Goal: Task Accomplishment & Management: Manage account settings

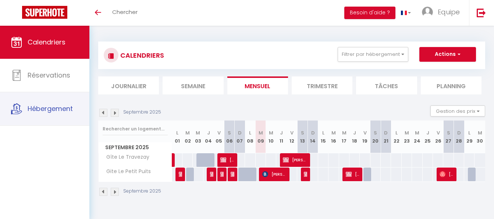
select select
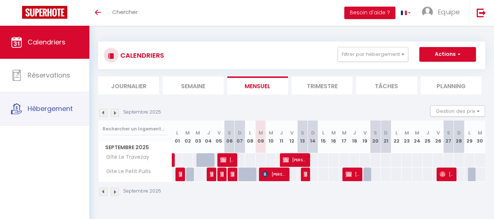
select select
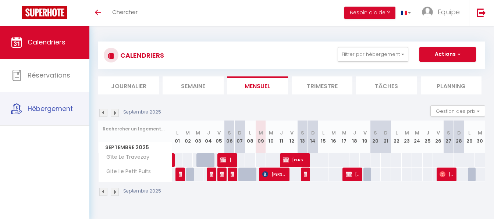
select select
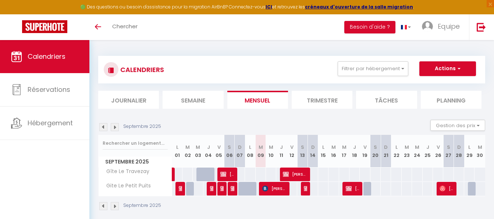
click at [272, 189] on span "[PERSON_NAME]" at bounding box center [274, 189] width 24 height 14
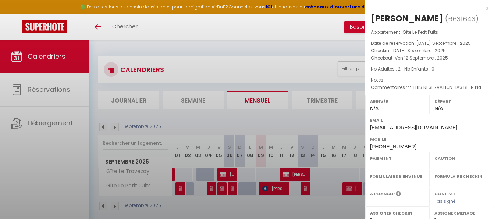
select select "OK"
select select "KO"
select select "0"
select select "1"
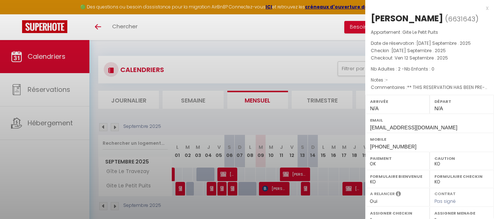
select select
